Goal: Task Accomplishment & Management: Manage account settings

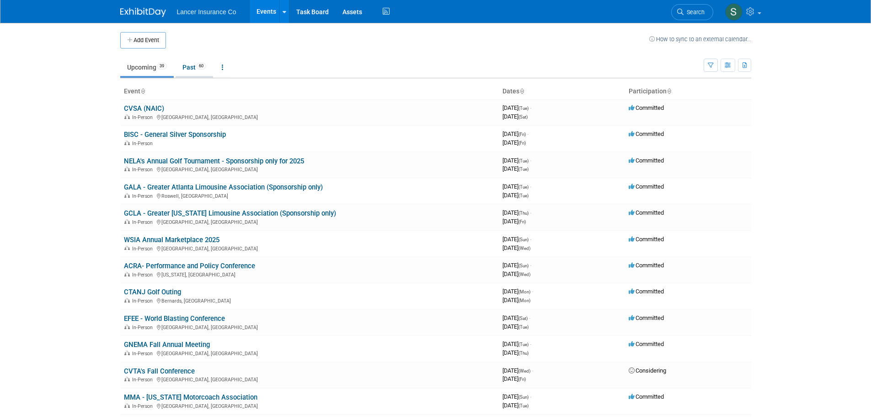
click at [193, 70] on link "Past 60" at bounding box center [195, 67] width 38 height 17
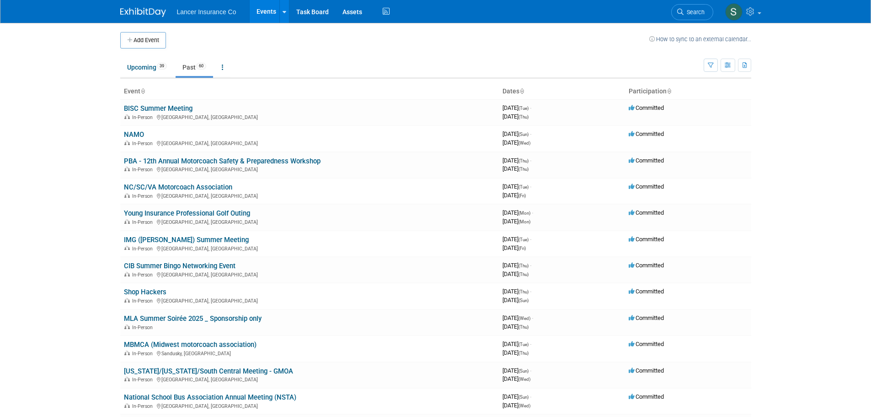
click at [196, 65] on link "Past 60" at bounding box center [195, 67] width 38 height 17
drag, startPoint x: 182, startPoint y: 225, endPoint x: 96, endPoint y: 205, distance: 88.7
click at [96, 205] on body "Lancer Insurance Co Events Add Event Bulk Upload Events Shareable Event Boards …" at bounding box center [435, 208] width 871 height 417
click at [170, 182] on td "NC/SC/VA Motorcoach Association In-Person Winston-Salem, NC" at bounding box center [309, 191] width 379 height 26
click at [172, 184] on link "NC/SC/VA Motorcoach Association" at bounding box center [178, 187] width 108 height 8
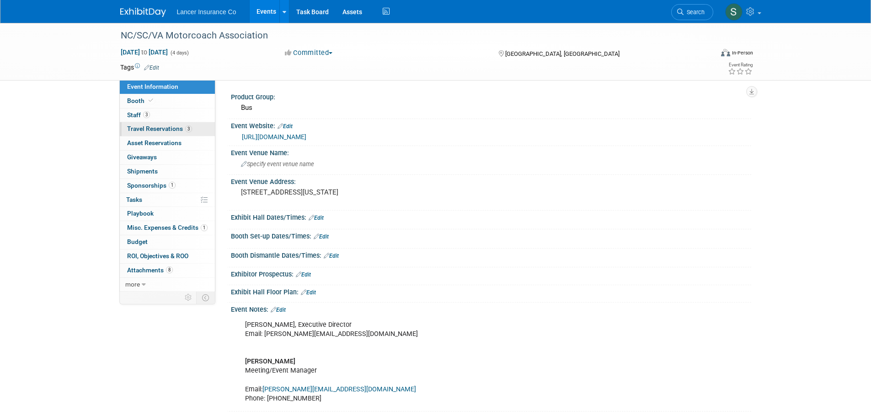
click at [177, 128] on span "Travel Reservations 3" at bounding box center [159, 128] width 65 height 7
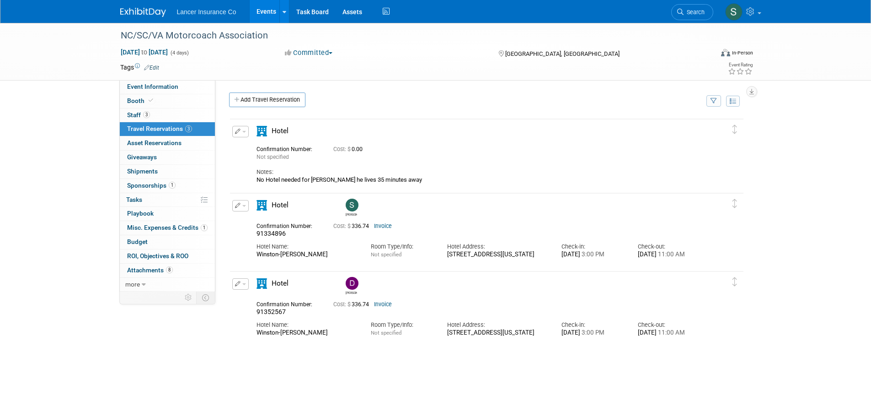
click at [381, 223] on div "Cost: $ 336.74 Invoice" at bounding box center [498, 225] width 330 height 10
click at [380, 228] on link "Invoice" at bounding box center [383, 226] width 18 height 6
